Goal: Task Accomplishment & Management: Use online tool/utility

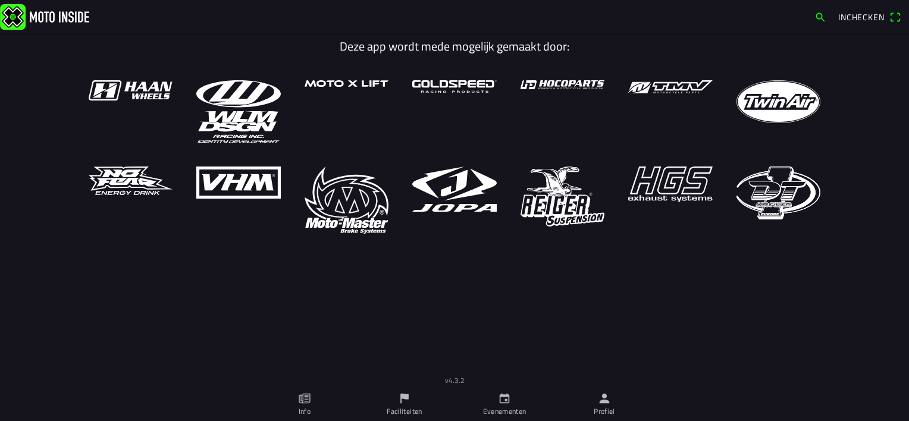
click at [489, 397] on link "Evenementen" at bounding box center [504, 404] width 100 height 33
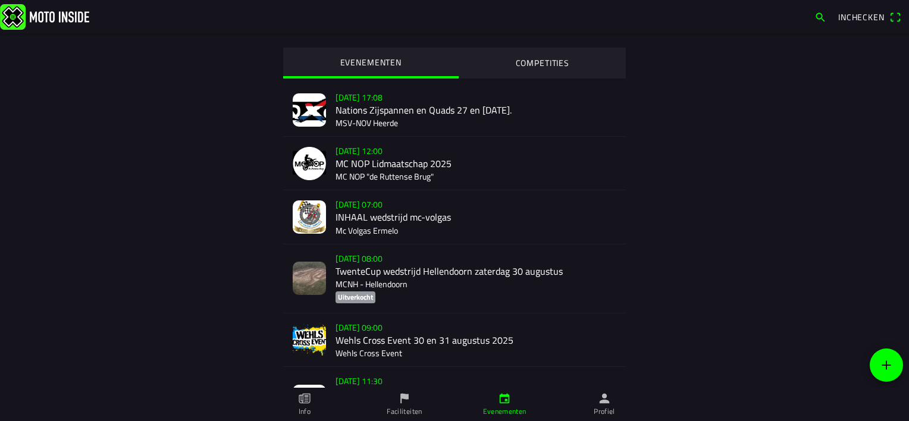
click at [422, 402] on link "Faciliteiten" at bounding box center [404, 404] width 100 height 33
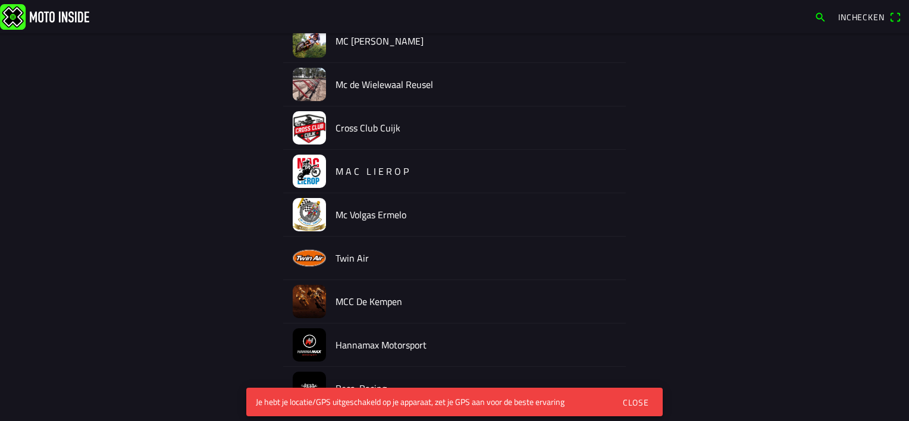
scroll to position [358, 0]
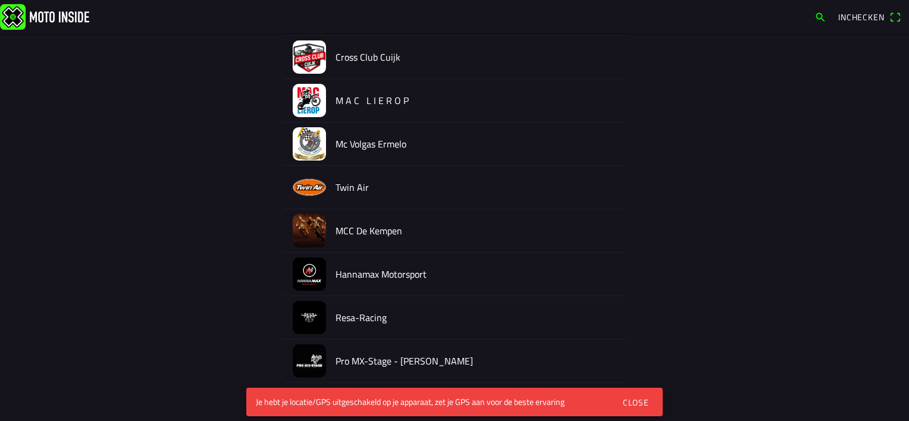
click at [170, 214] on div "FACILITEITEN Maken Type MC de Peelrijders - Nederweert-Eind Living for the Week…" at bounding box center [454, 210] width 761 height 1071
click at [640, 404] on div "Close" at bounding box center [636, 402] width 26 height 12
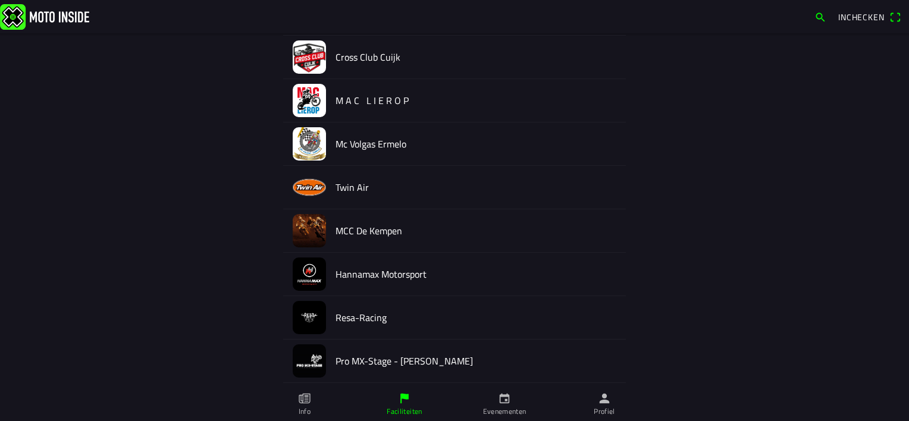
click at [588, 395] on link "Profiel" at bounding box center [604, 404] width 100 height 33
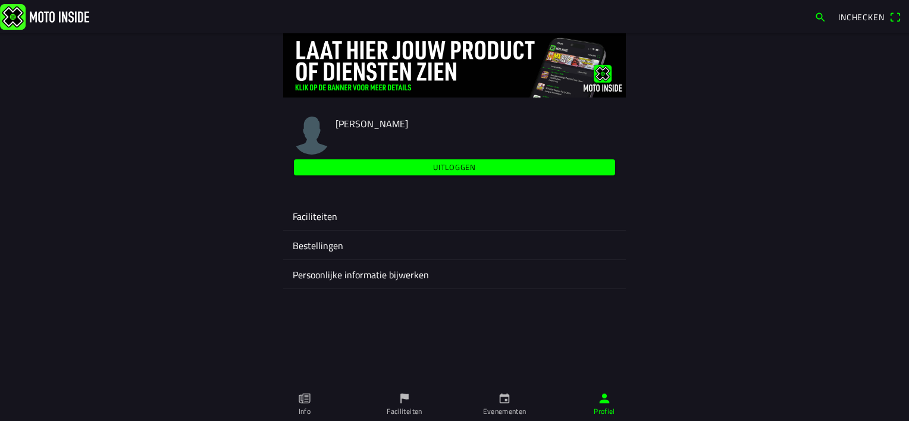
click at [349, 205] on div "Faciliteiten" at bounding box center [455, 216] width 324 height 29
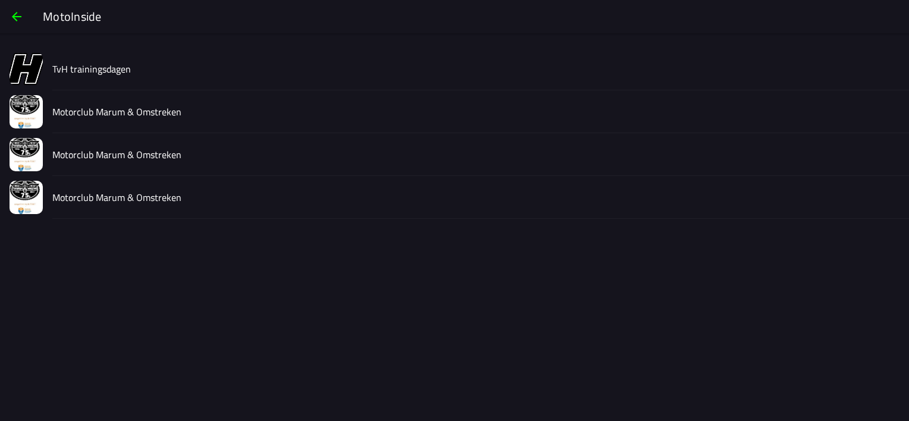
click at [228, 163] on div "Motorclub Marum & Omstreken" at bounding box center [475, 154] width 847 height 42
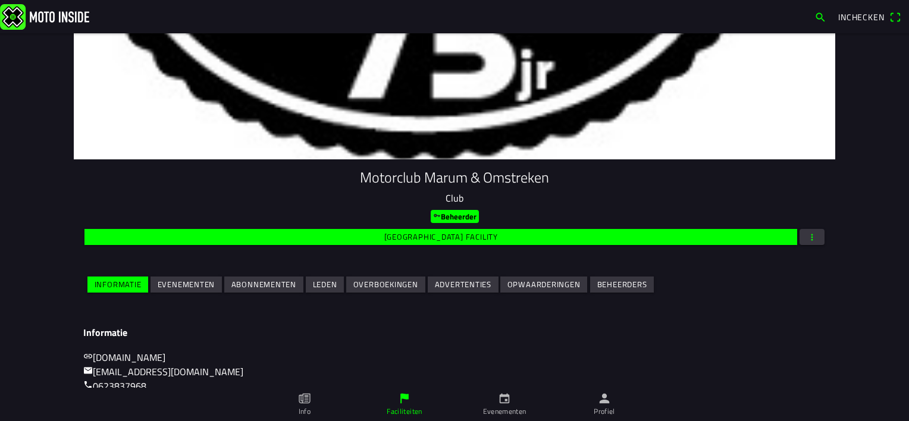
click at [0, 0] on slot "Evenementen" at bounding box center [0, 0] width 0 height 0
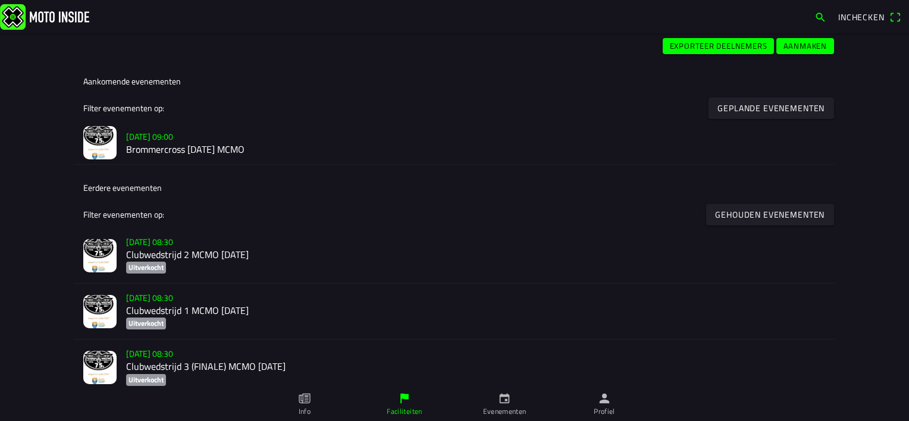
scroll to position [294, 0]
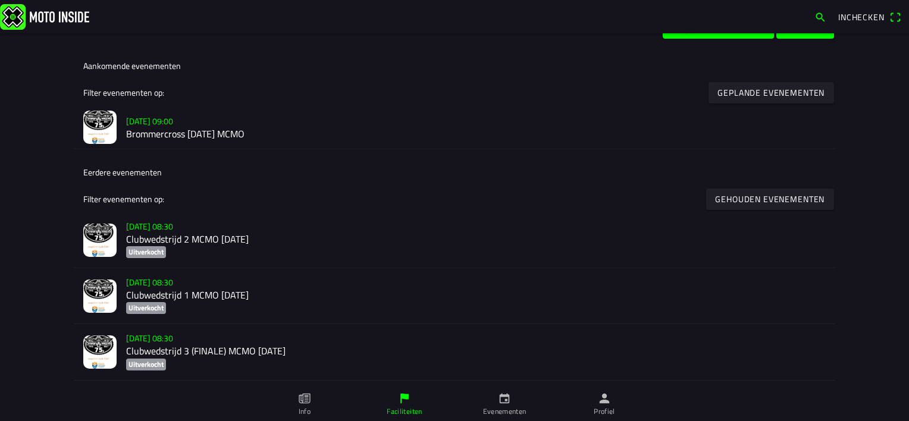
click at [194, 133] on h2 "Brommercross [DATE] MCMO" at bounding box center [475, 133] width 699 height 11
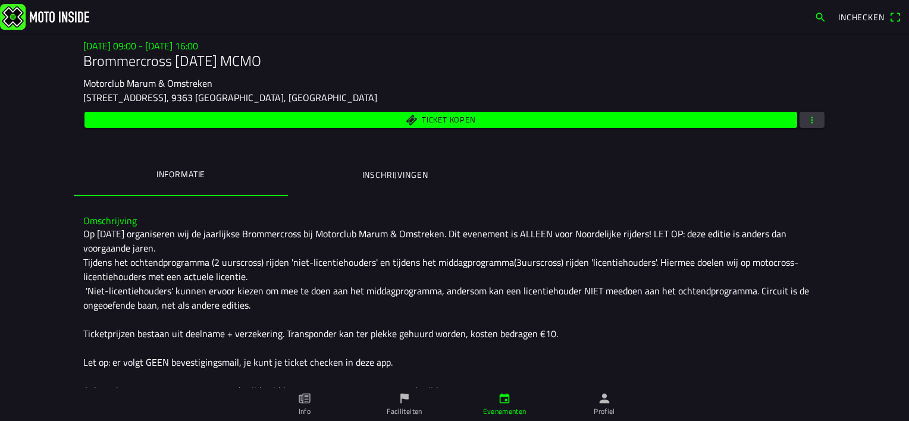
scroll to position [152, 0]
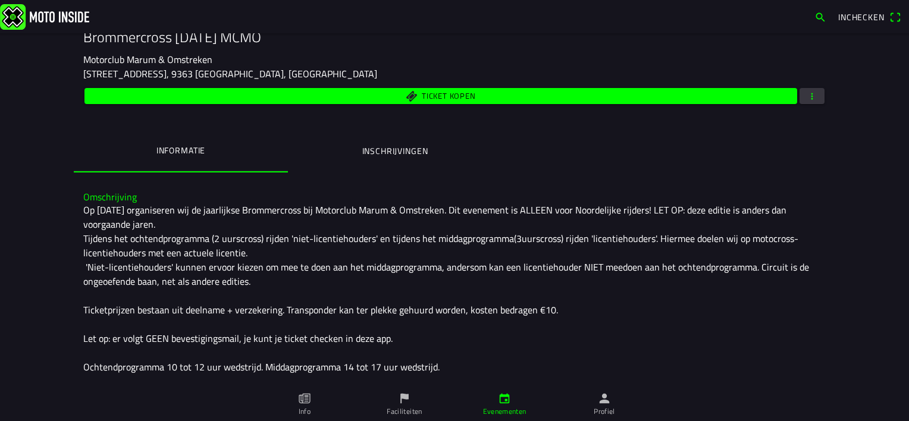
click at [807, 93] on span "button" at bounding box center [812, 96] width 11 height 16
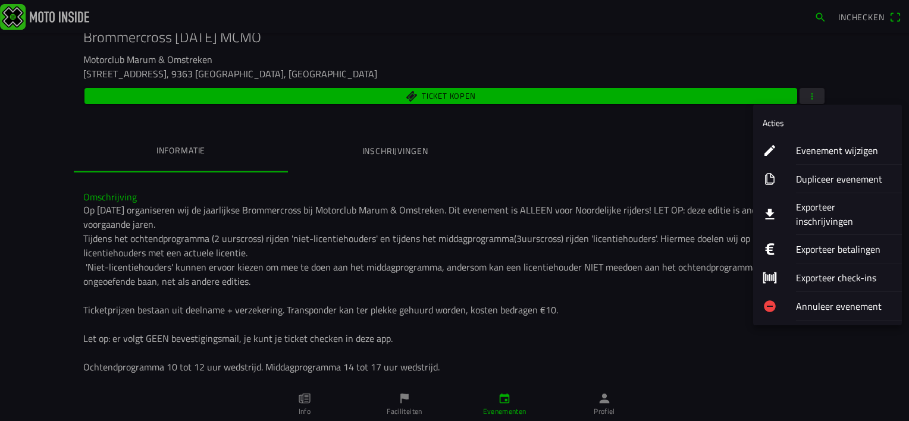
click at [822, 203] on ion-label "Exporteer inschrijvingen" at bounding box center [844, 214] width 96 height 29
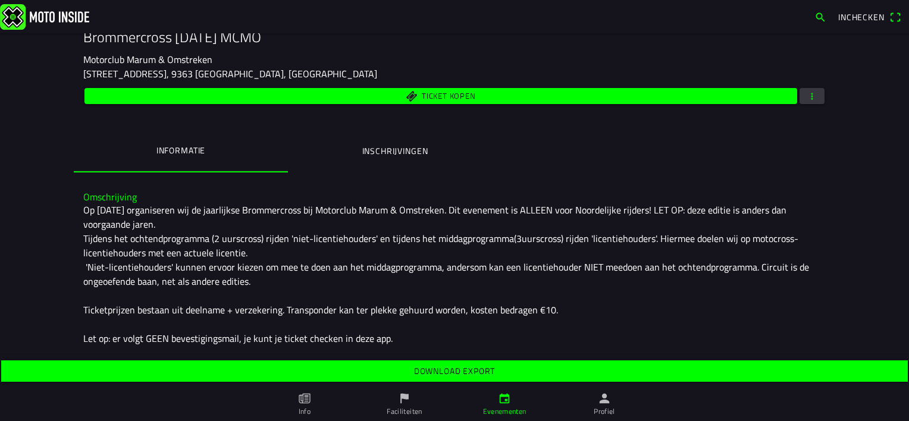
click at [0, 0] on slot "Download export" at bounding box center [0, 0] width 0 height 0
